Goal: Task Accomplishment & Management: Use online tool/utility

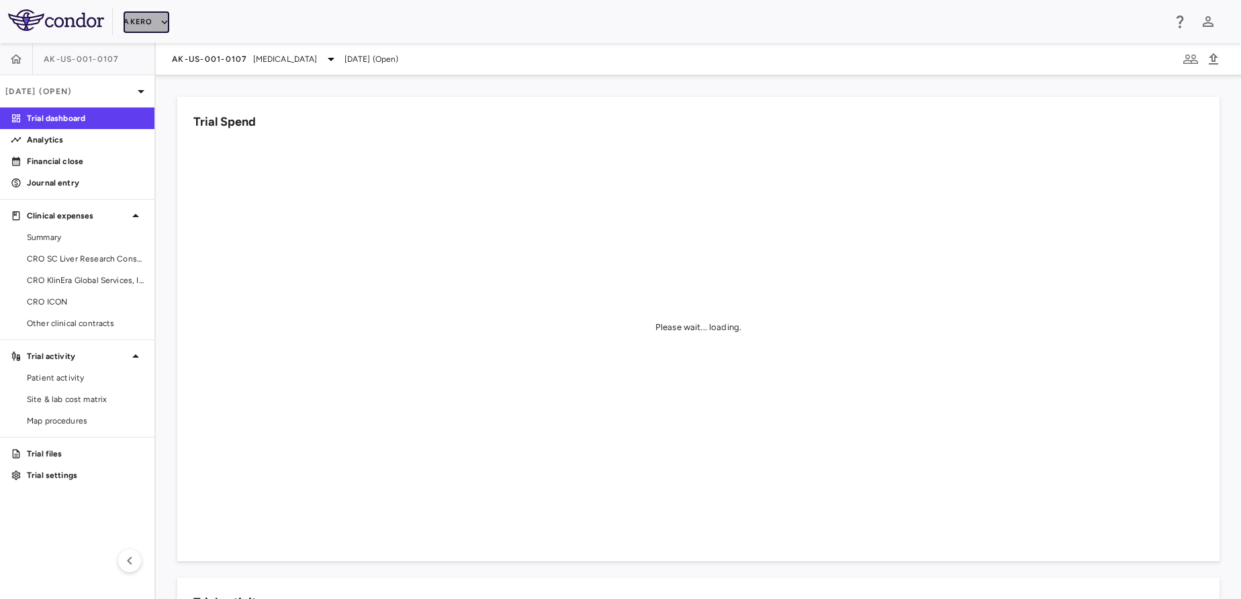
click at [150, 14] on button "Akero" at bounding box center [146, 21] width 45 height 21
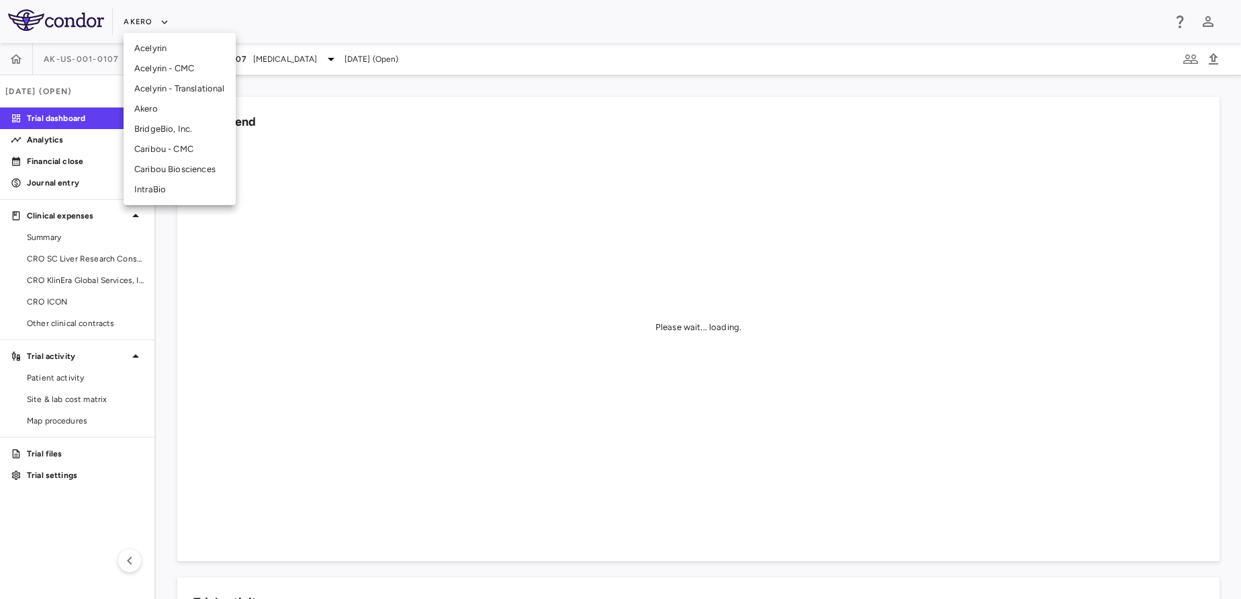
click at [167, 112] on li "Akero" at bounding box center [180, 109] width 112 height 20
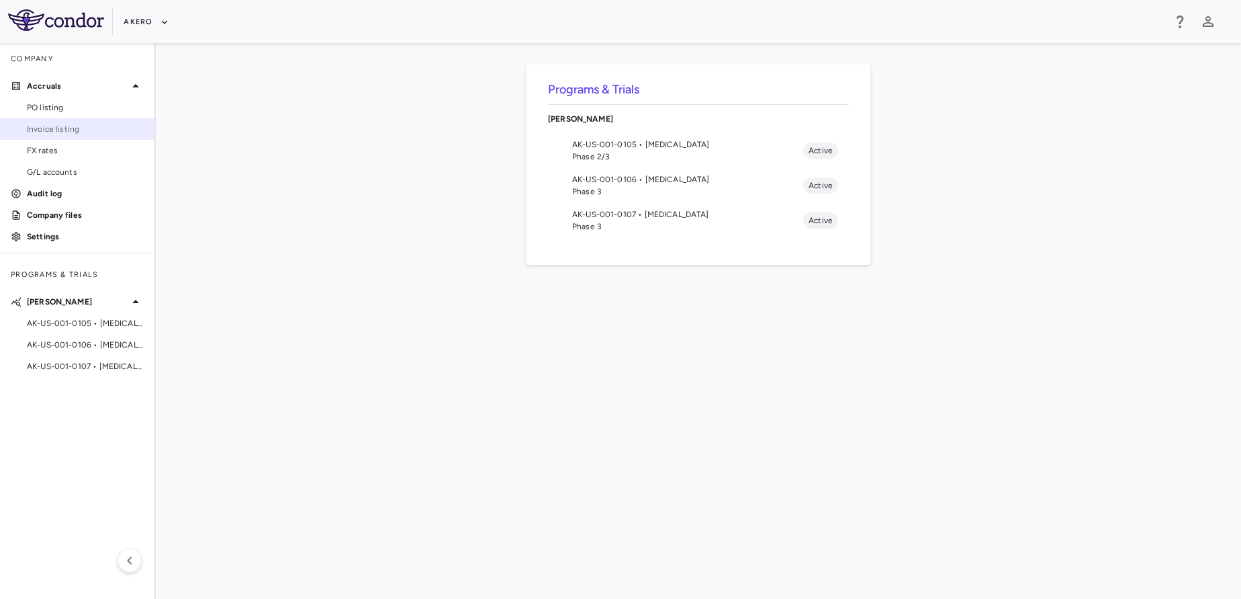
click at [62, 124] on span "Invoice listing" at bounding box center [85, 129] width 117 height 12
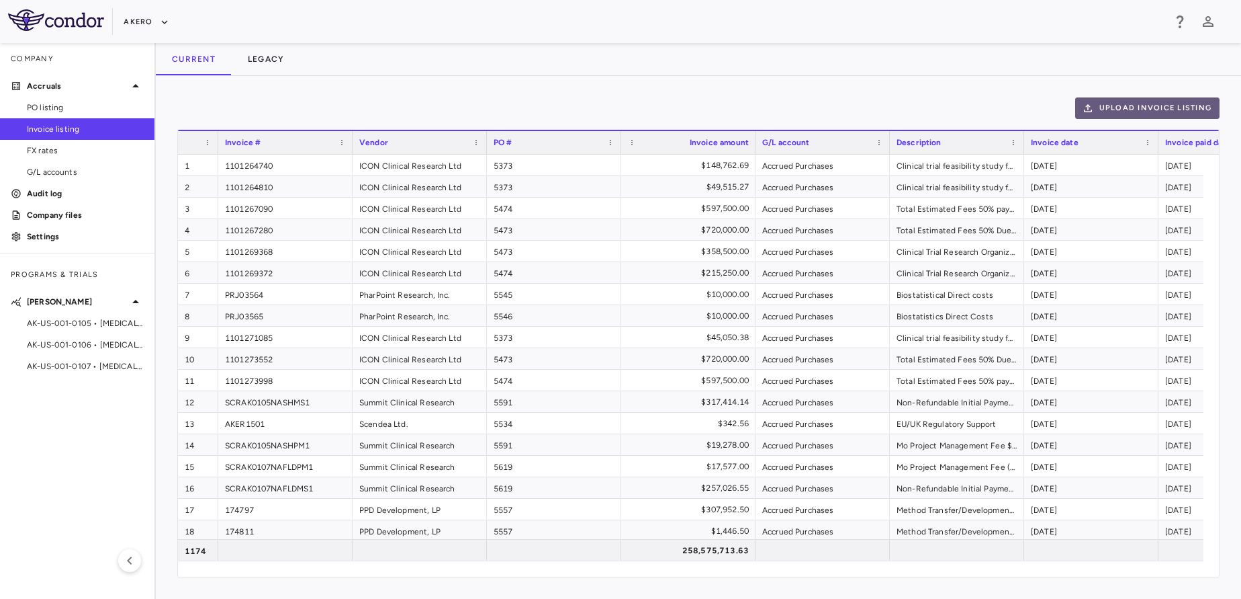
click at [1176, 107] on button "Upload invoice listing" at bounding box center [1147, 107] width 145 height 21
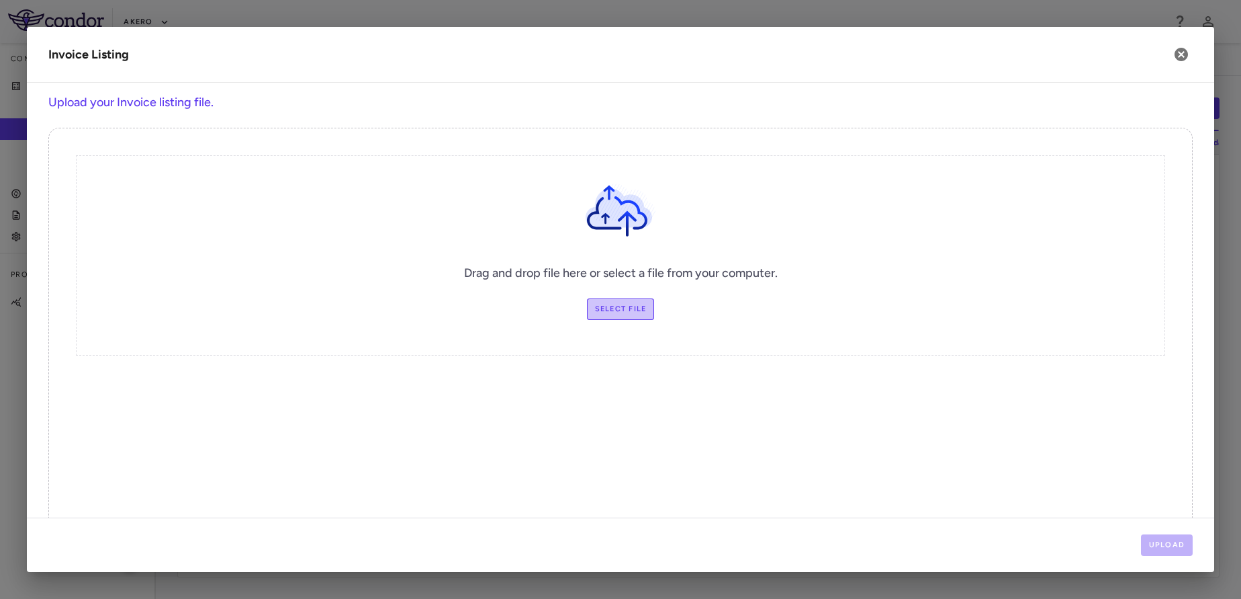
click at [617, 316] on label "Select file" at bounding box center [621, 308] width 68 height 21
click at [0, 0] on input "Select file" at bounding box center [0, 0] width 0 height 0
